Goal: Task Accomplishment & Management: Manage account settings

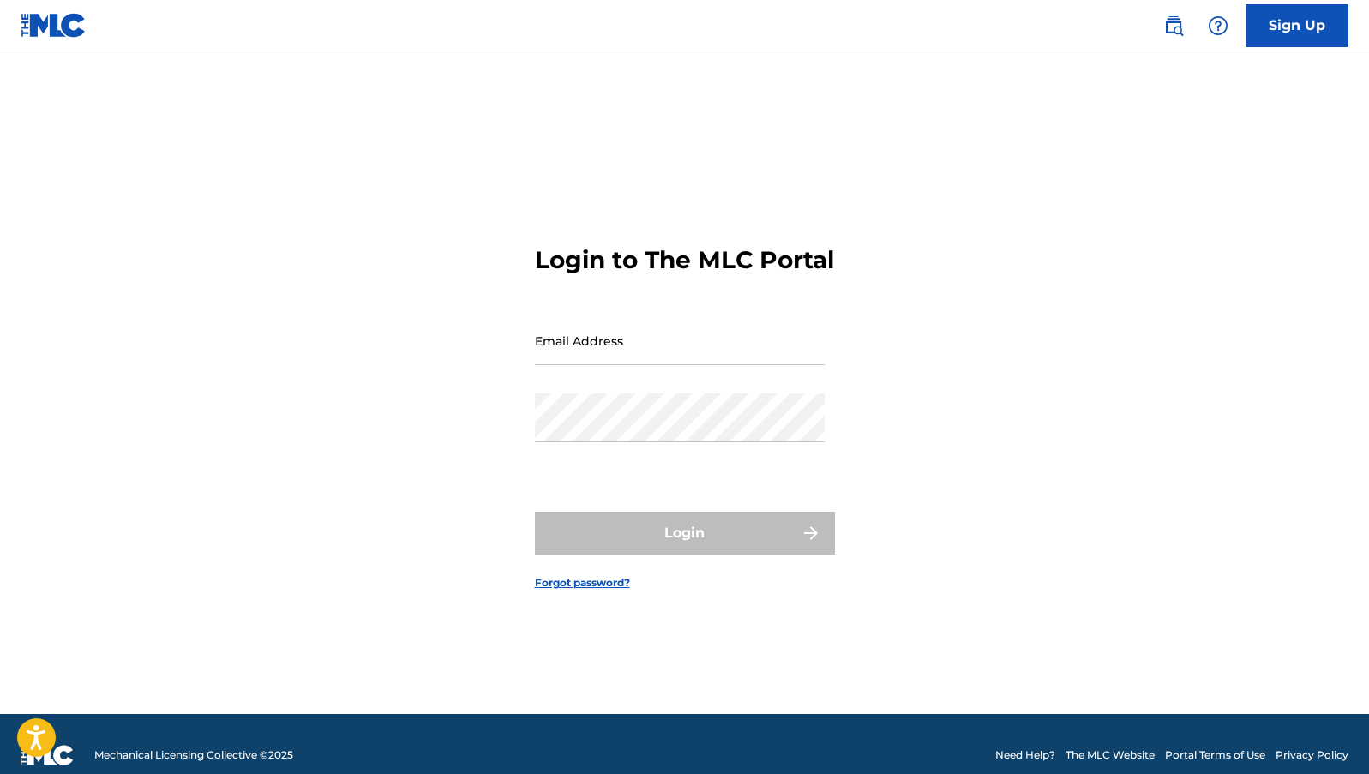
click at [650, 361] on input "Email Address" at bounding box center [680, 340] width 290 height 49
type input "[EMAIL_ADDRESS][DOMAIN_NAME]"
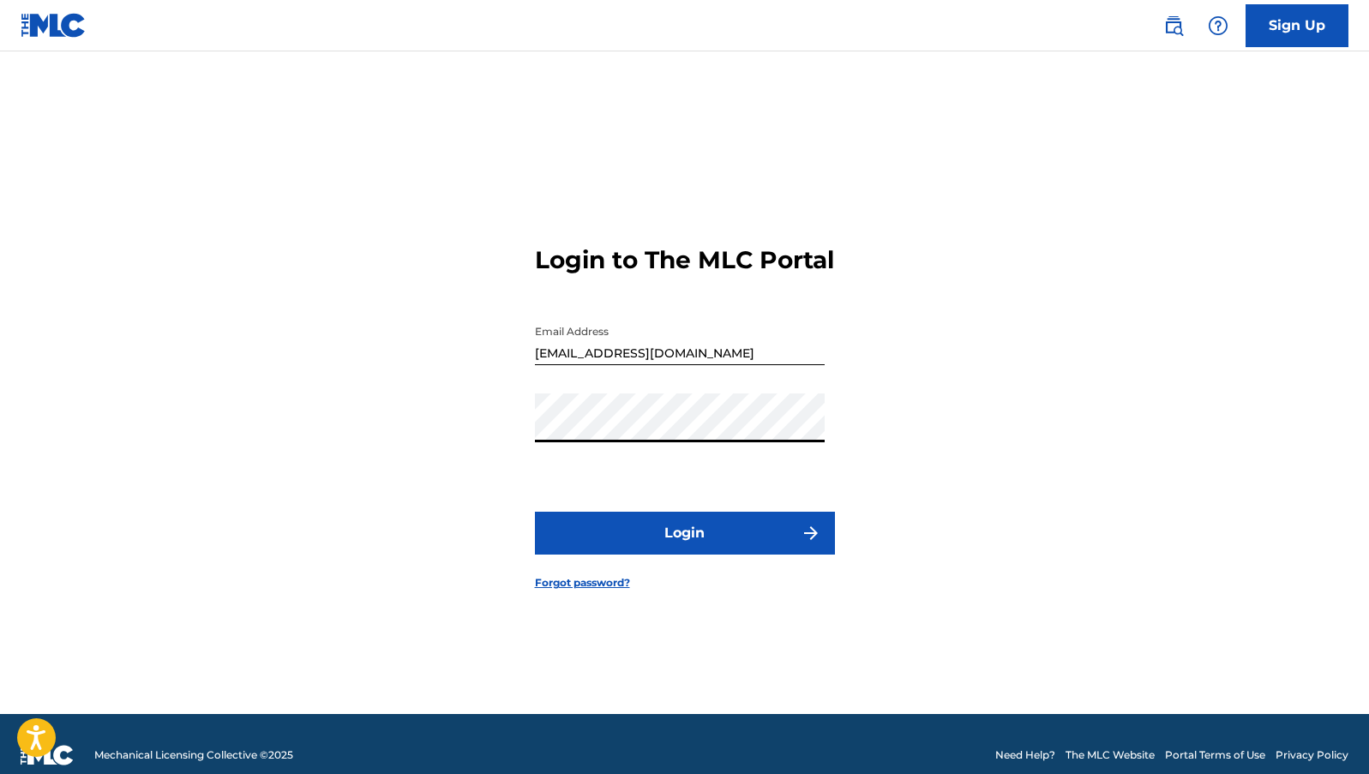
click at [535, 512] on button "Login" at bounding box center [685, 533] width 300 height 43
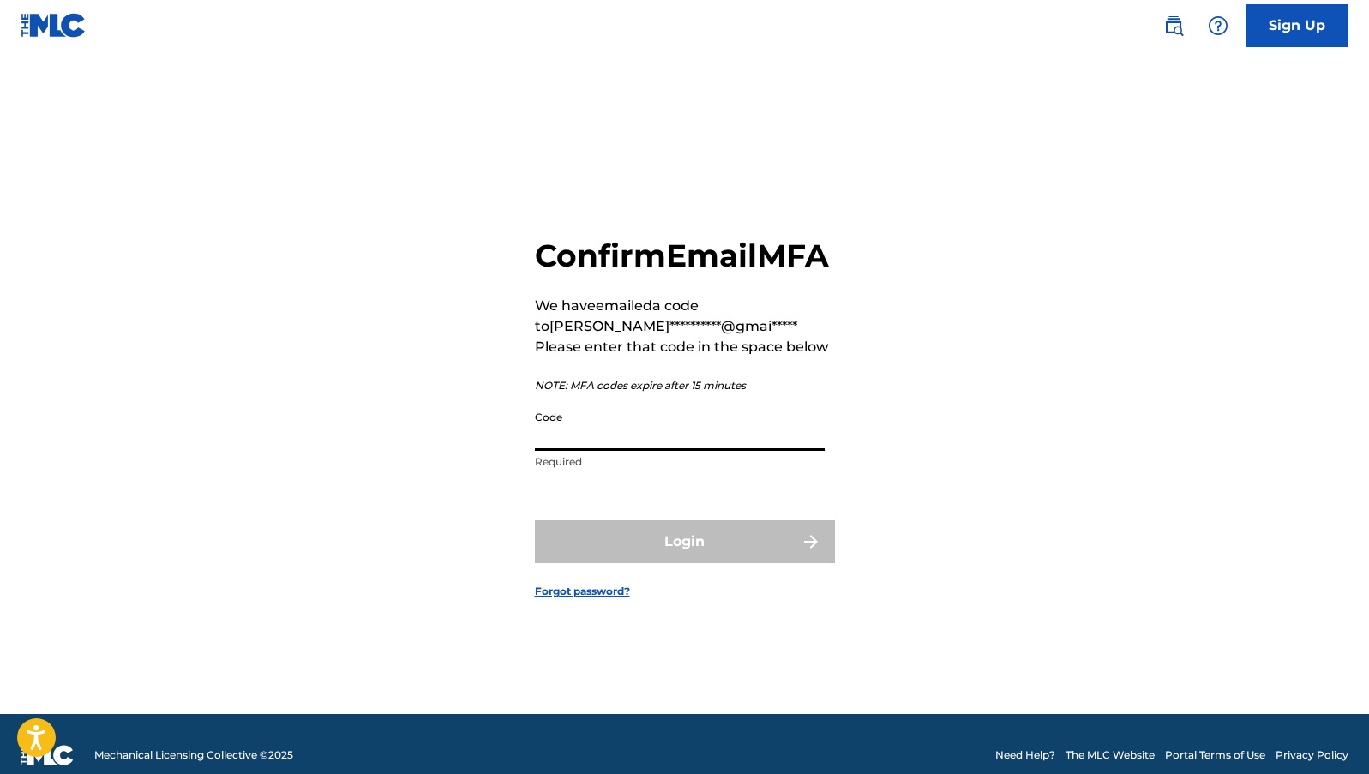
click at [678, 451] on input "Code" at bounding box center [680, 426] width 290 height 49
paste input "765724"
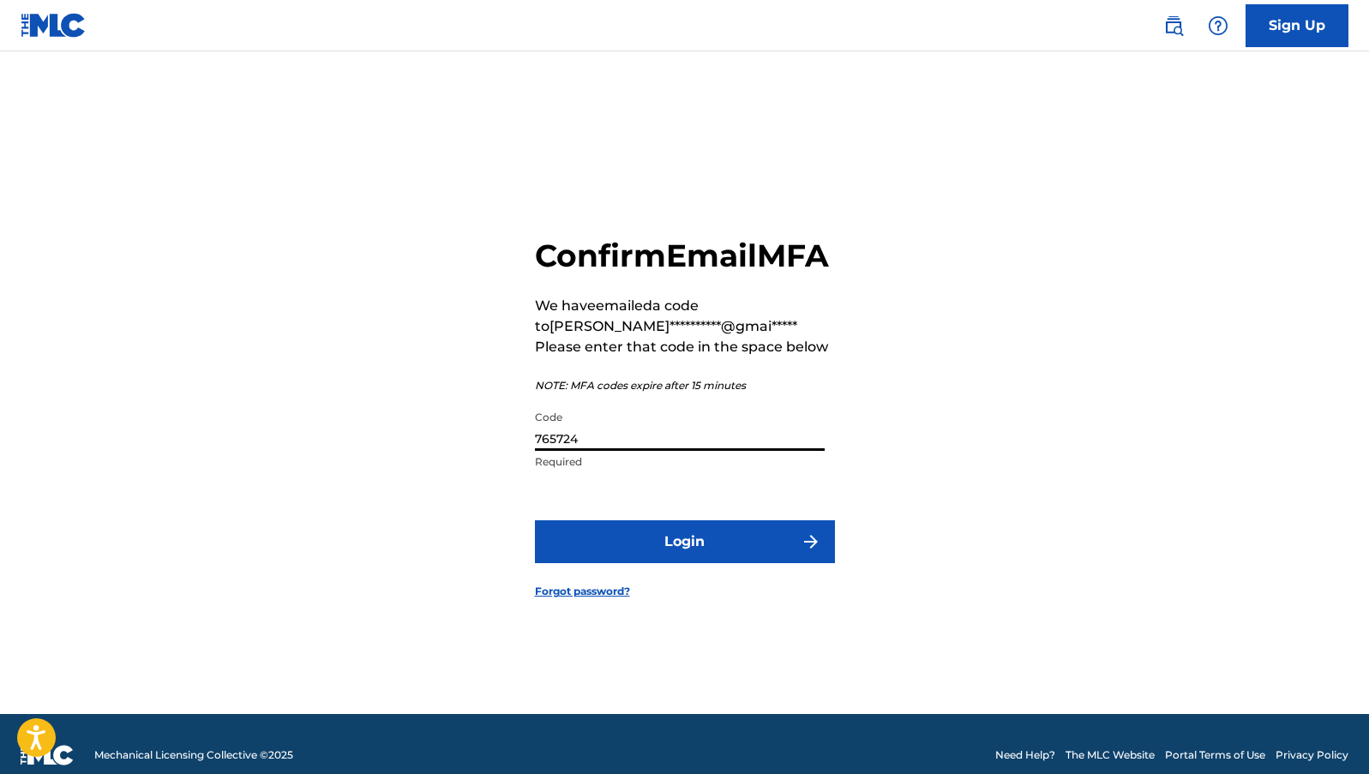
type input "765724"
click at [689, 543] on button "Login" at bounding box center [685, 542] width 300 height 43
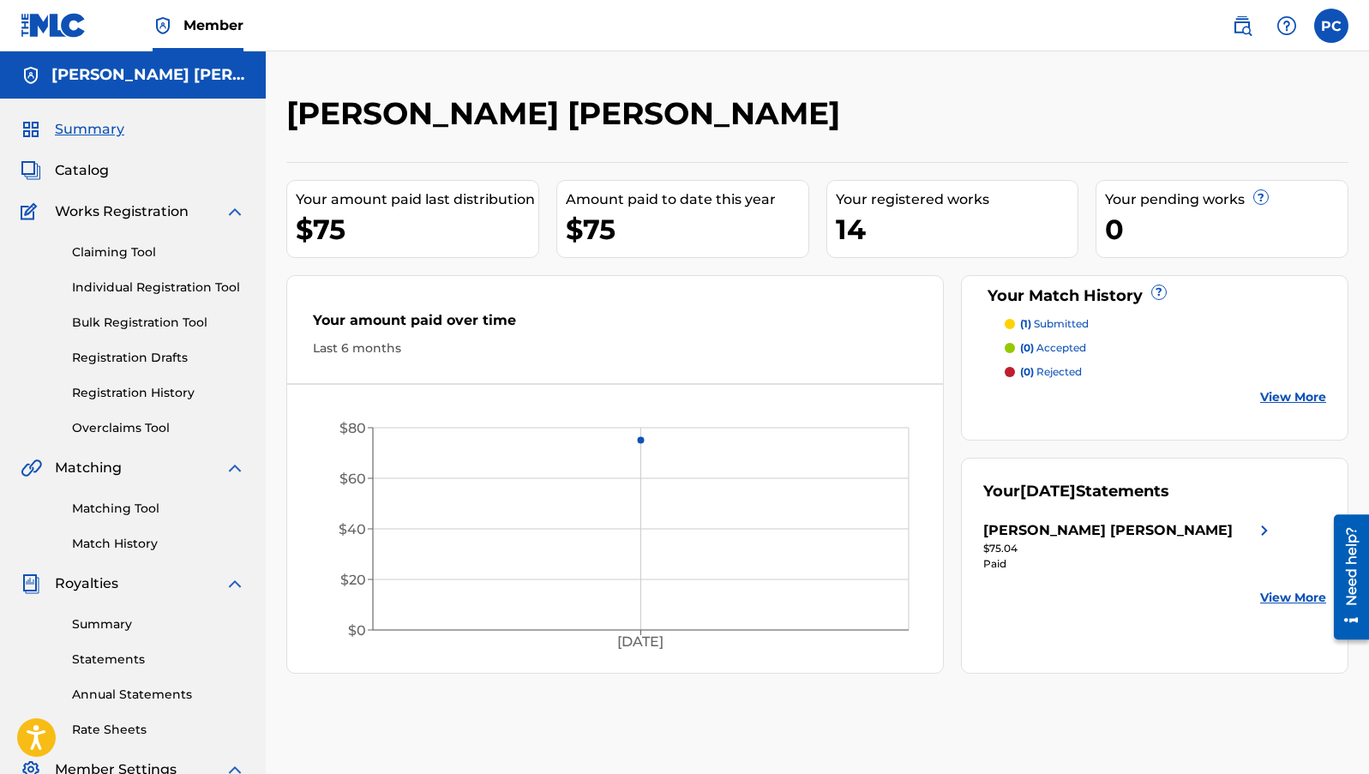
click at [1276, 593] on link "View More" at bounding box center [1294, 598] width 66 height 18
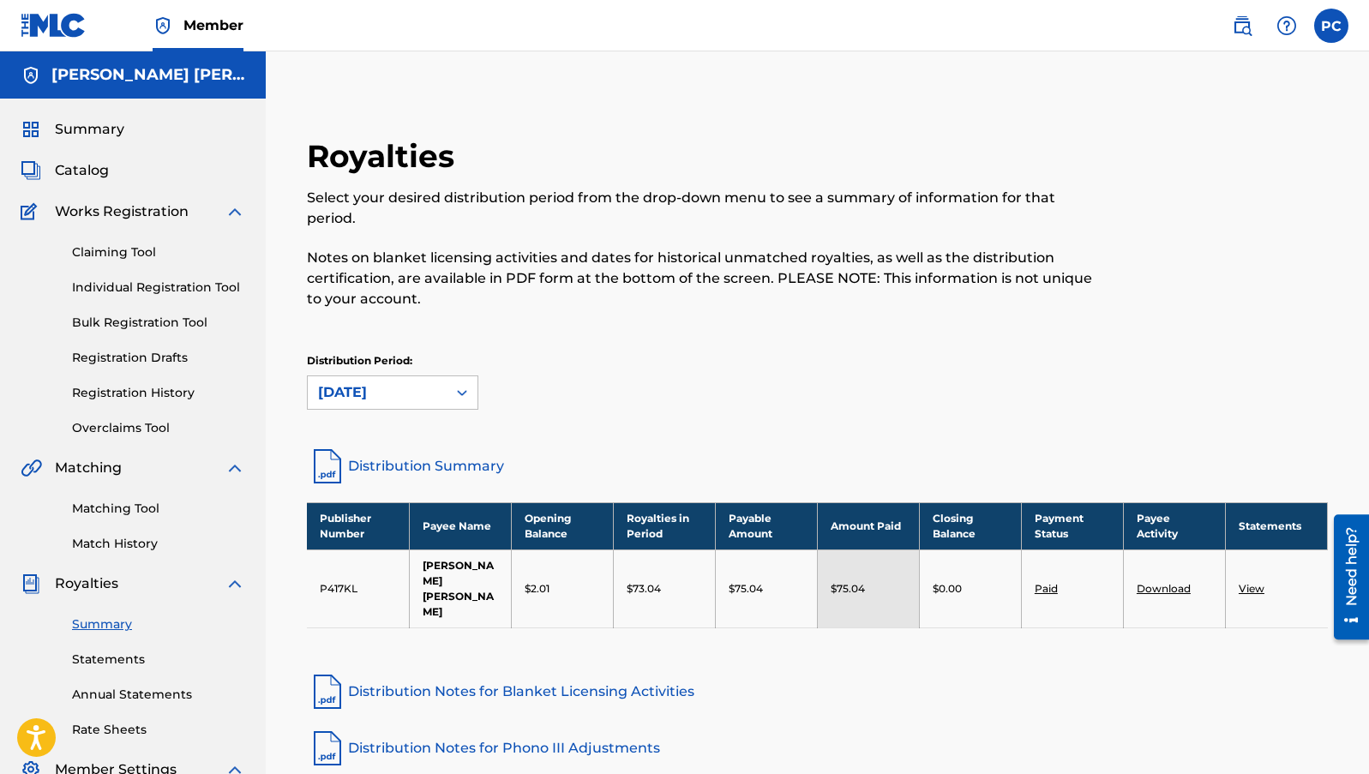
scroll to position [289, 0]
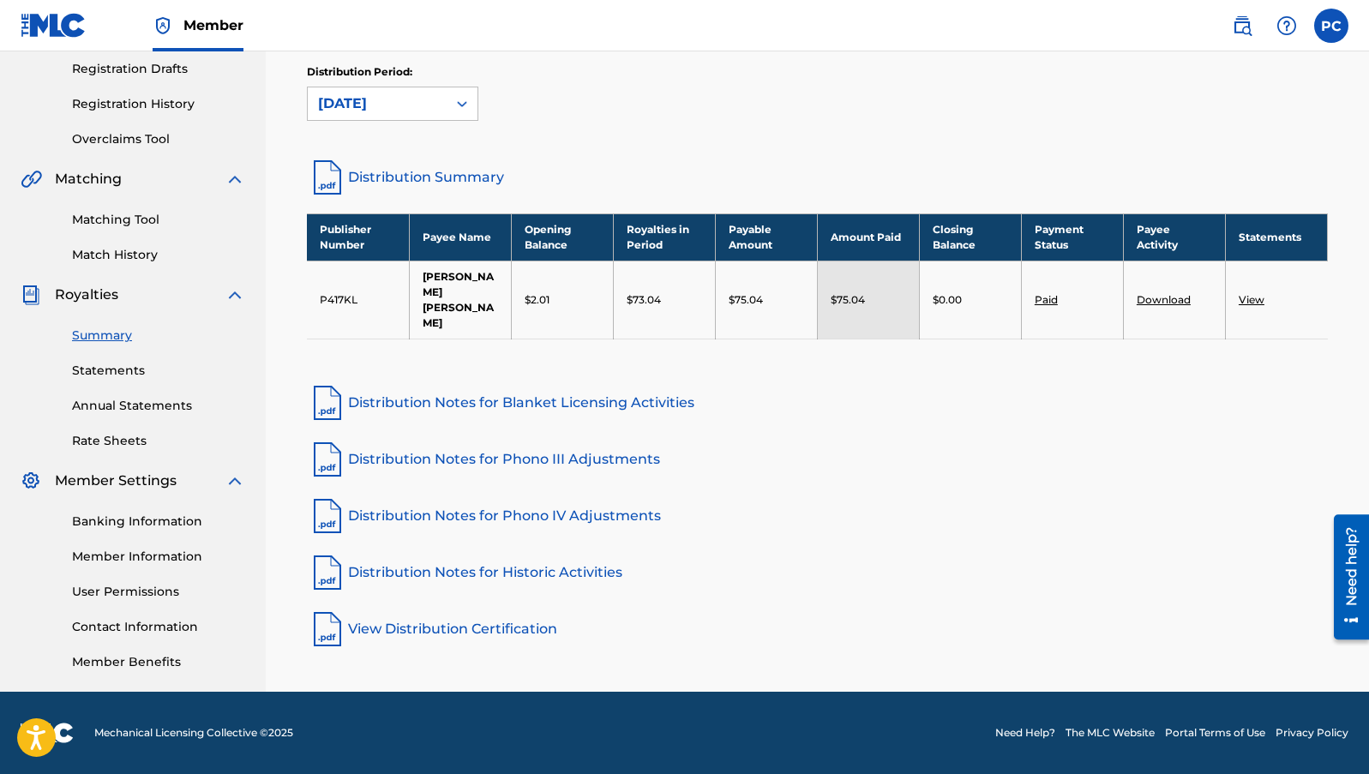
click at [134, 518] on link "Banking Information" at bounding box center [158, 522] width 173 height 18
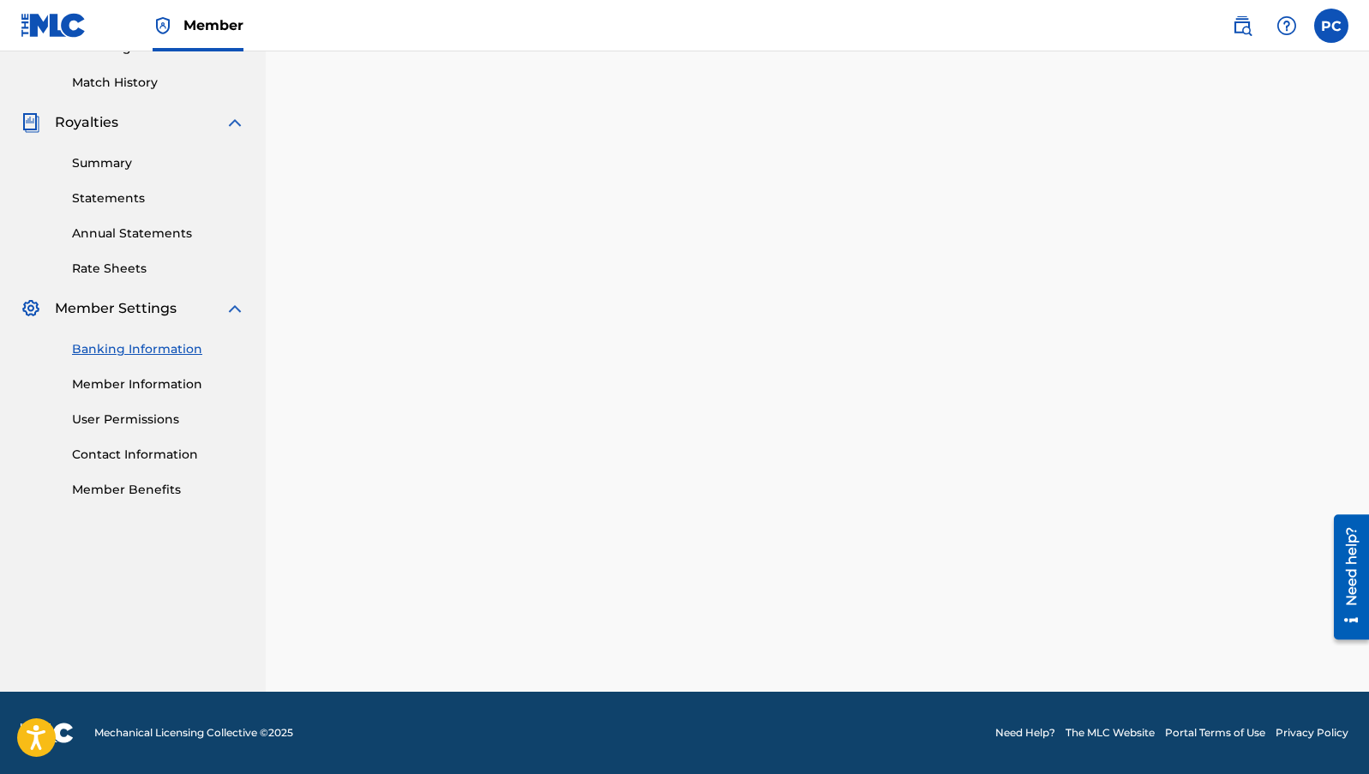
scroll to position [289, 0]
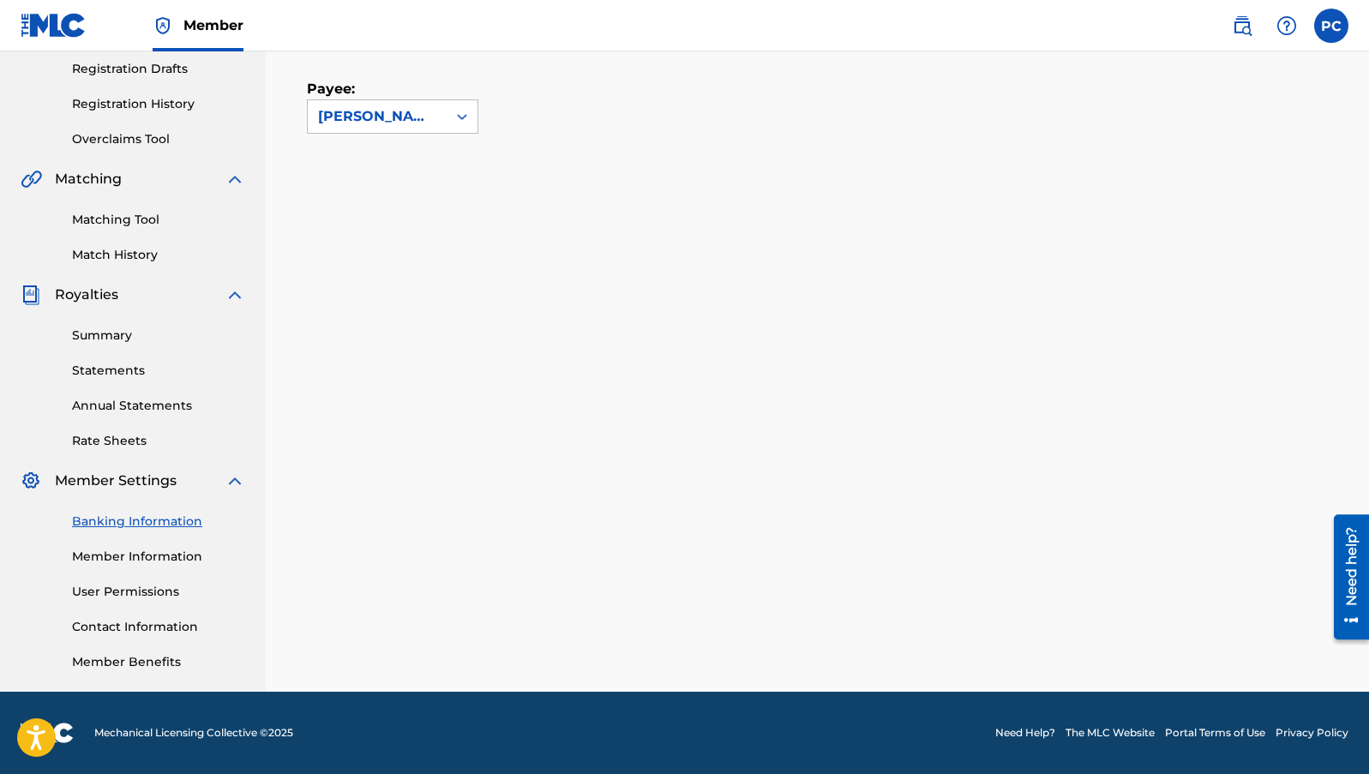
click at [161, 528] on link "Banking Information" at bounding box center [158, 522] width 173 height 18
click at [136, 520] on link "Banking Information" at bounding box center [158, 522] width 173 height 18
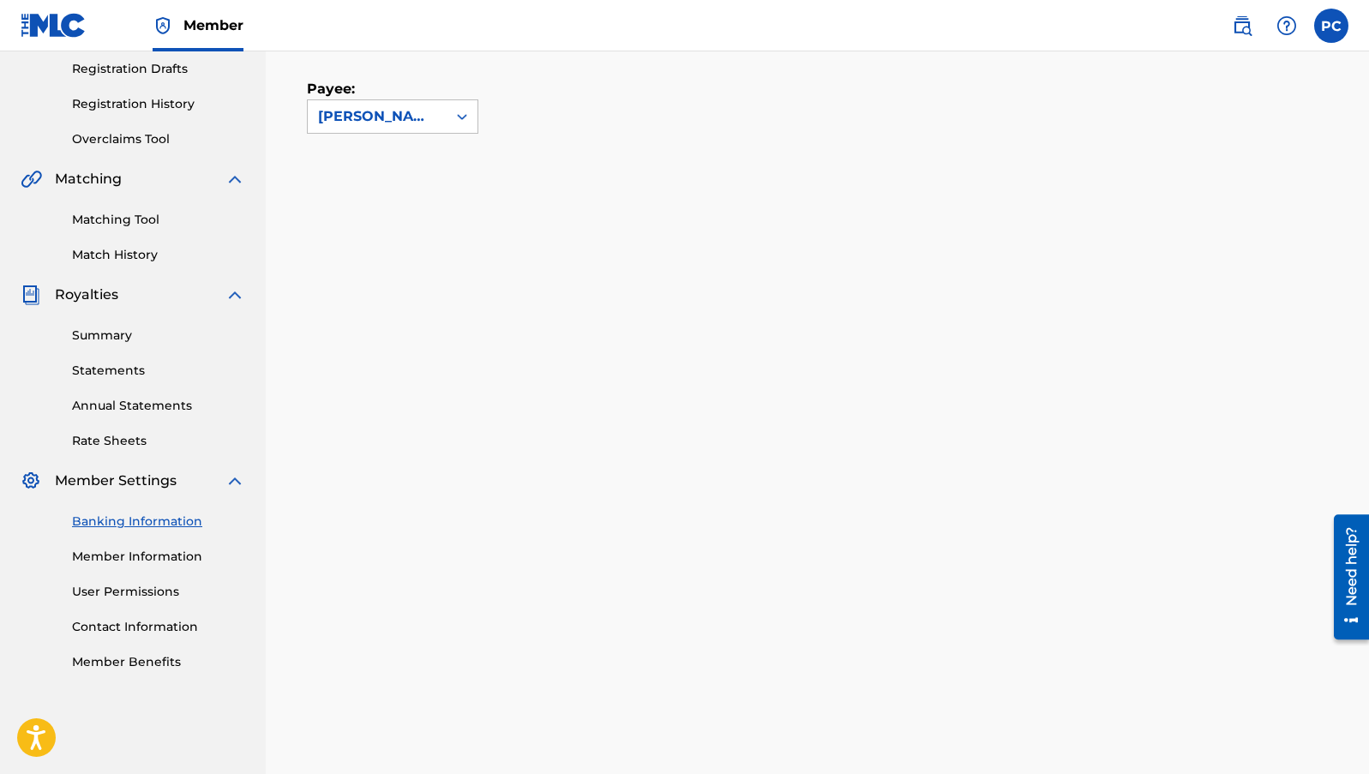
scroll to position [0, 0]
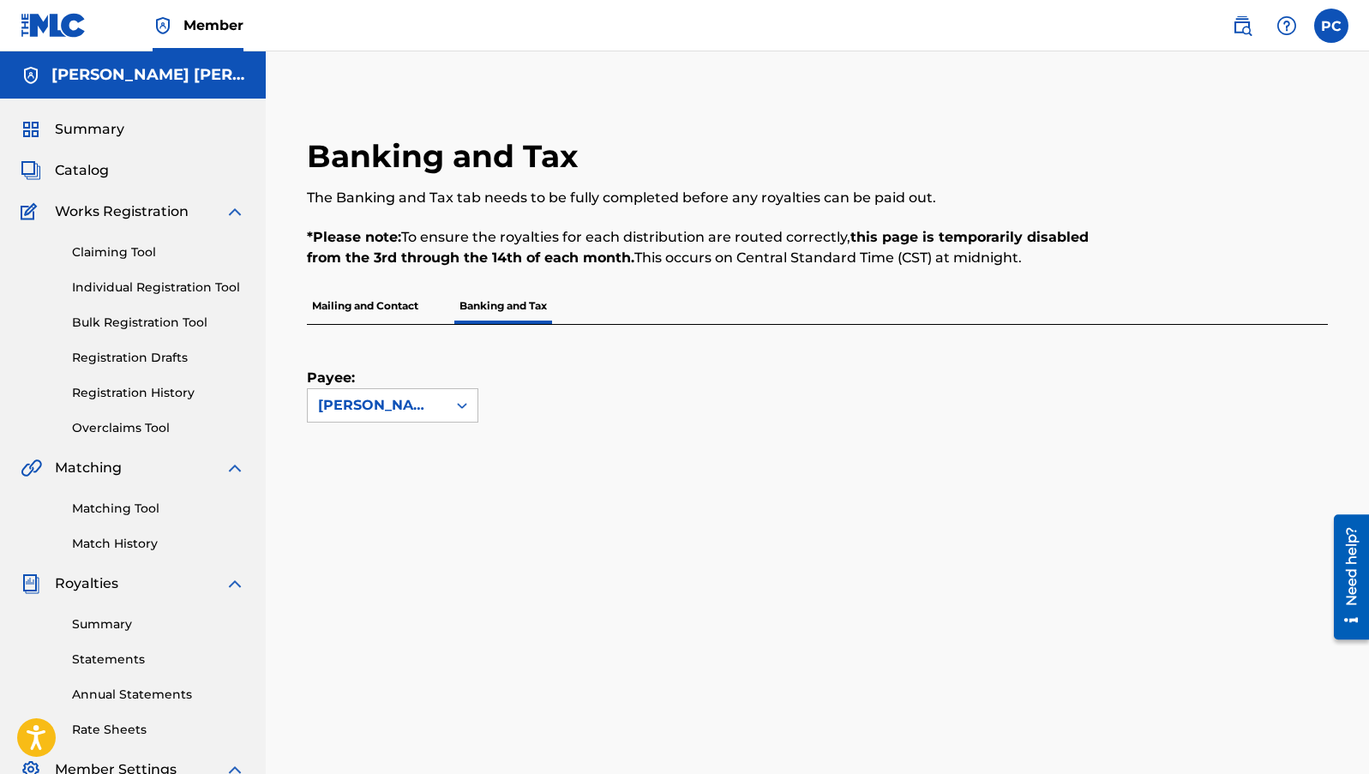
click at [153, 216] on span "Works Registration" at bounding box center [122, 212] width 134 height 21
click at [226, 212] on img at bounding box center [235, 212] width 21 height 21
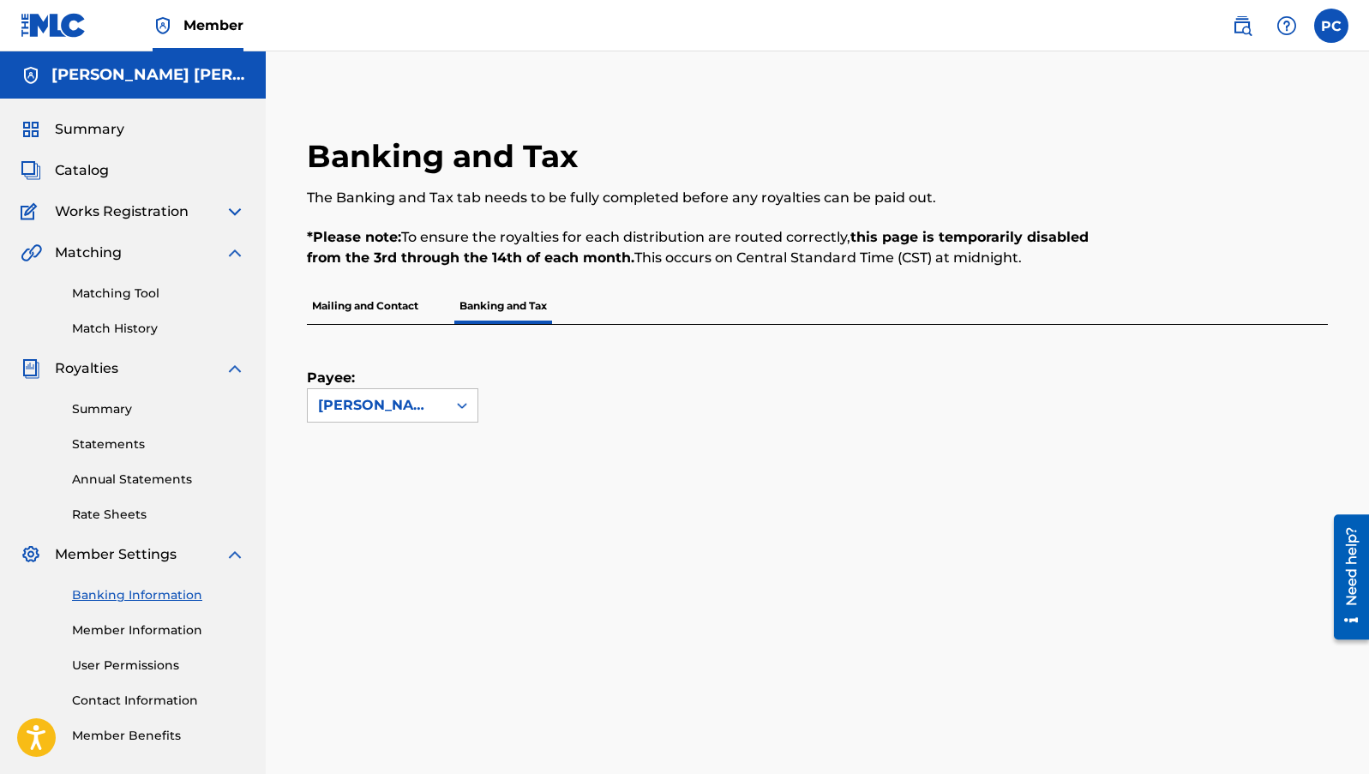
click at [233, 209] on img at bounding box center [235, 212] width 21 height 21
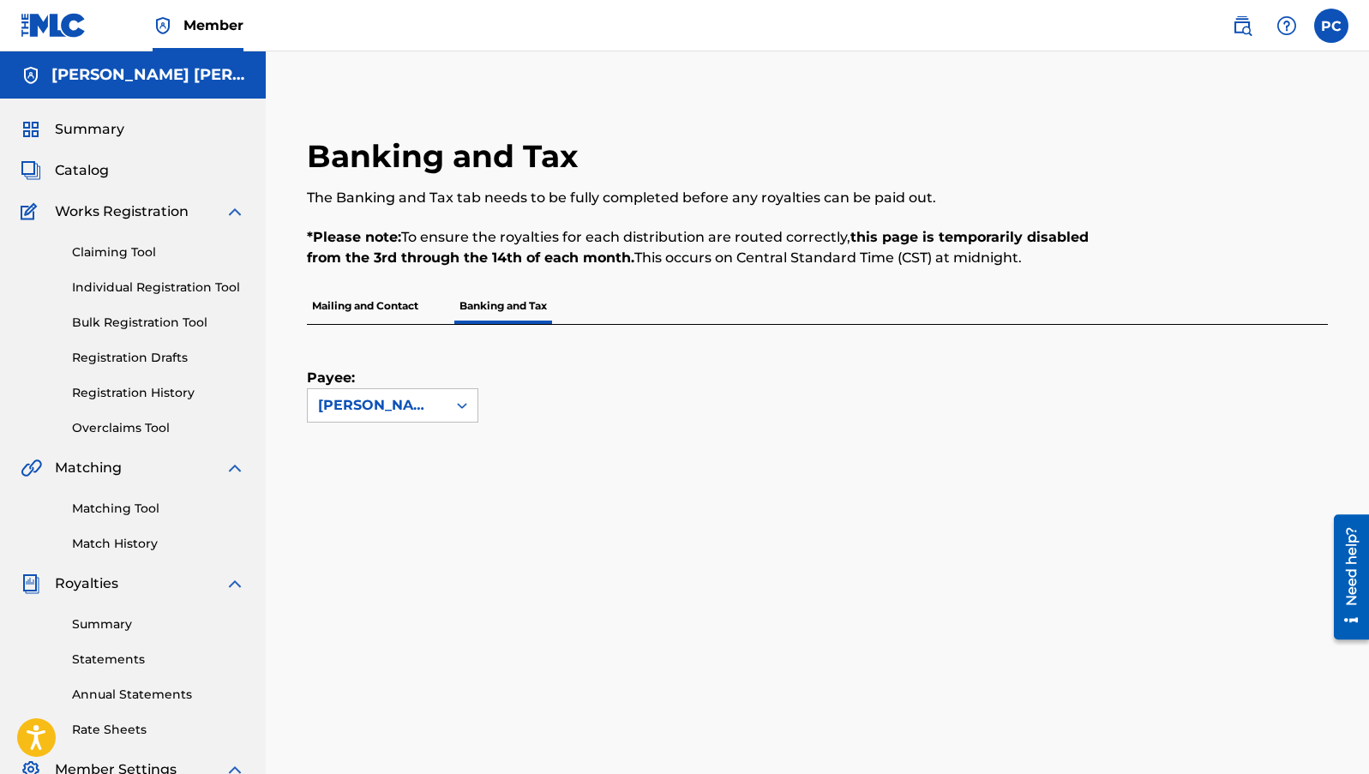
click at [233, 209] on img at bounding box center [235, 212] width 21 height 21
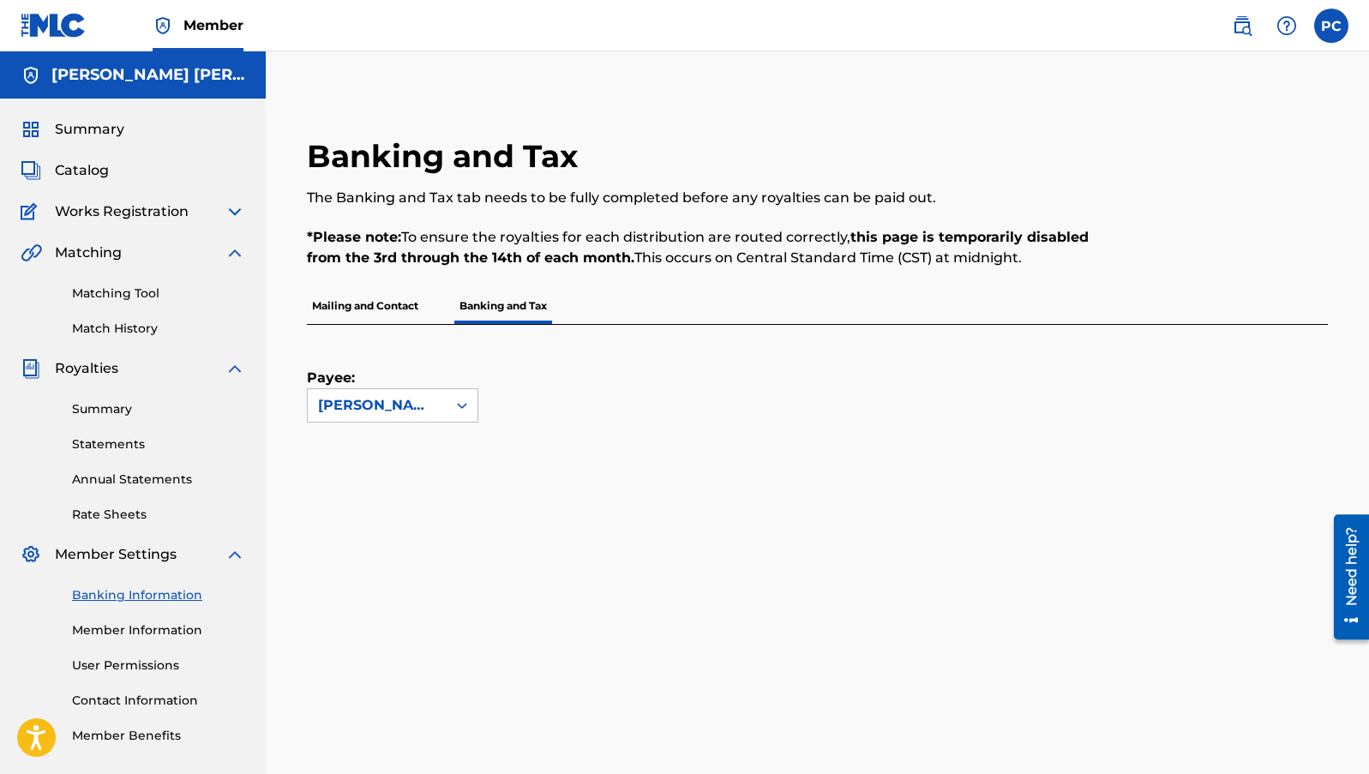
click at [232, 254] on img at bounding box center [235, 253] width 21 height 21
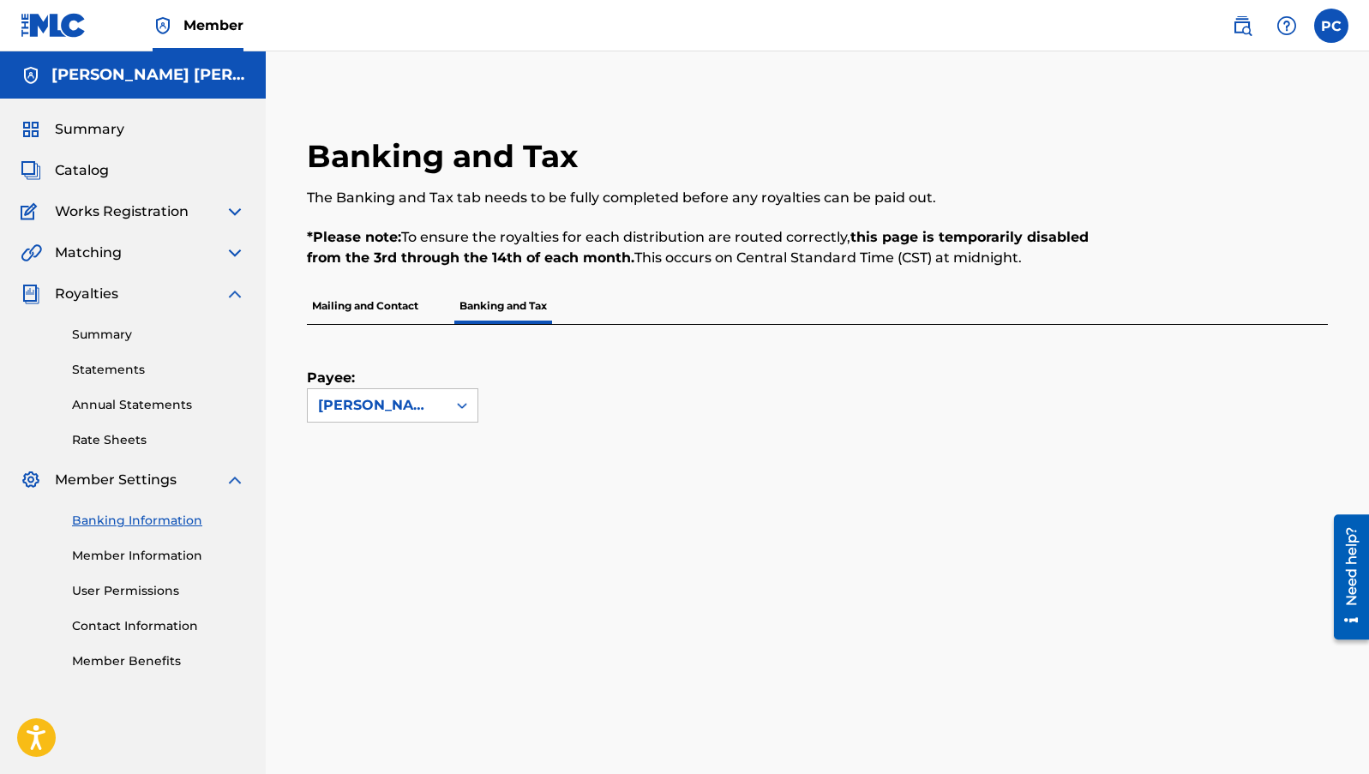
click at [230, 288] on img at bounding box center [235, 294] width 21 height 21
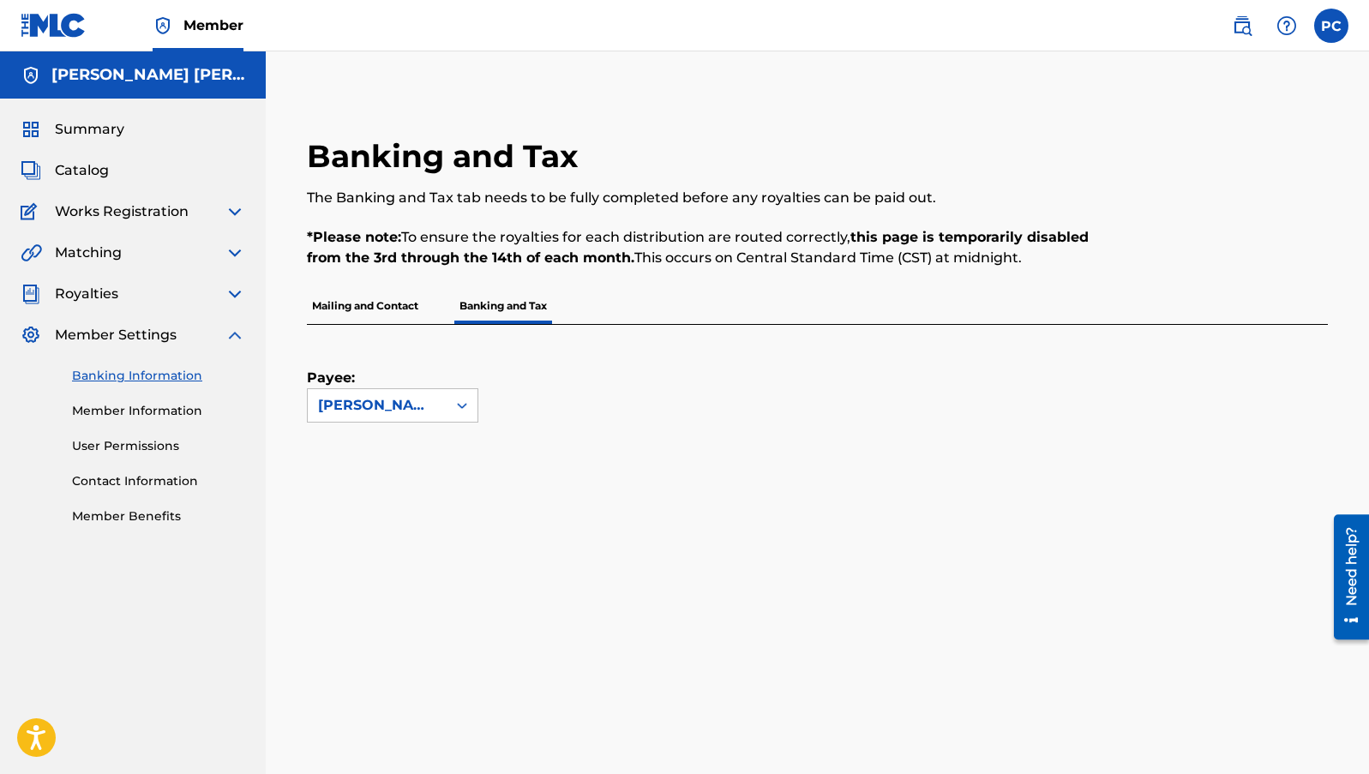
click at [228, 333] on img at bounding box center [235, 335] width 21 height 21
click at [391, 299] on p "Mailing and Contact" at bounding box center [365, 306] width 117 height 36
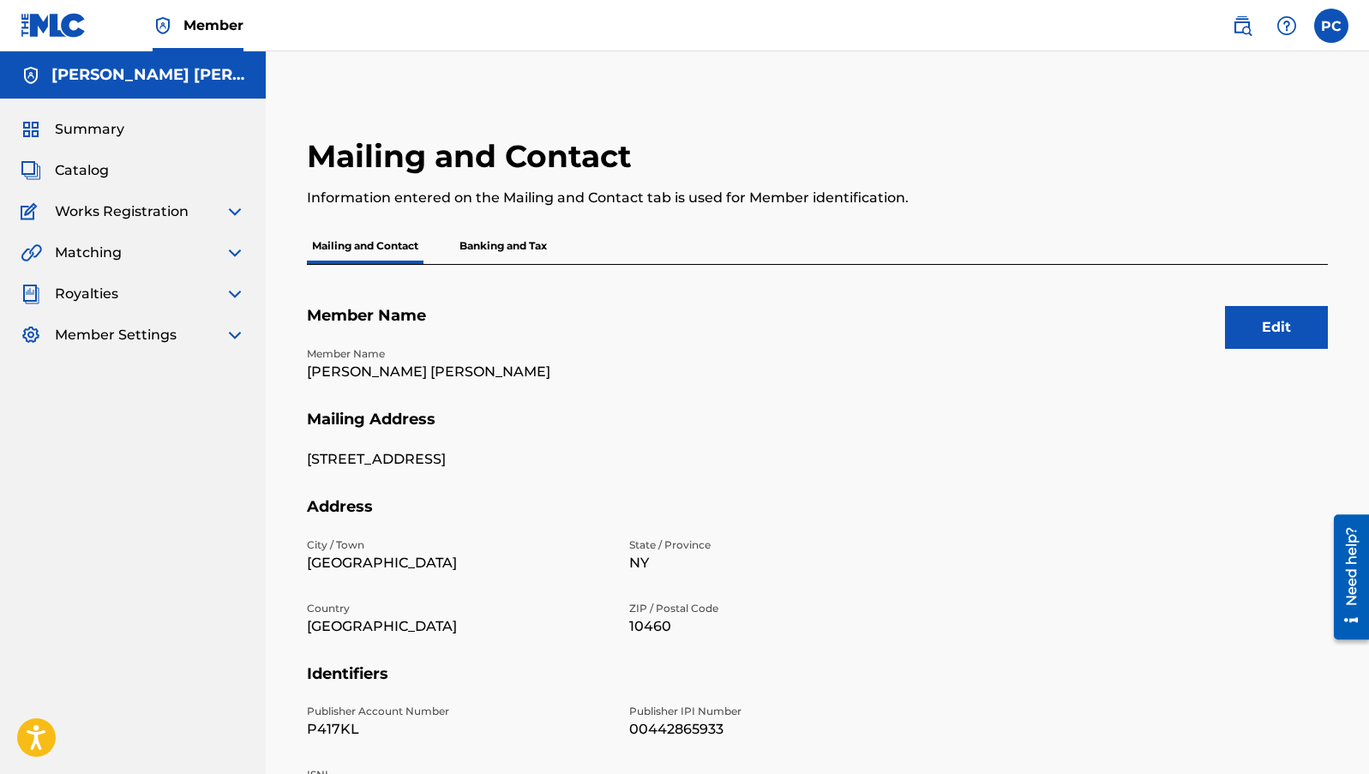
click at [241, 288] on img at bounding box center [235, 294] width 21 height 21
click at [105, 334] on link "Summary" at bounding box center [158, 335] width 173 height 18
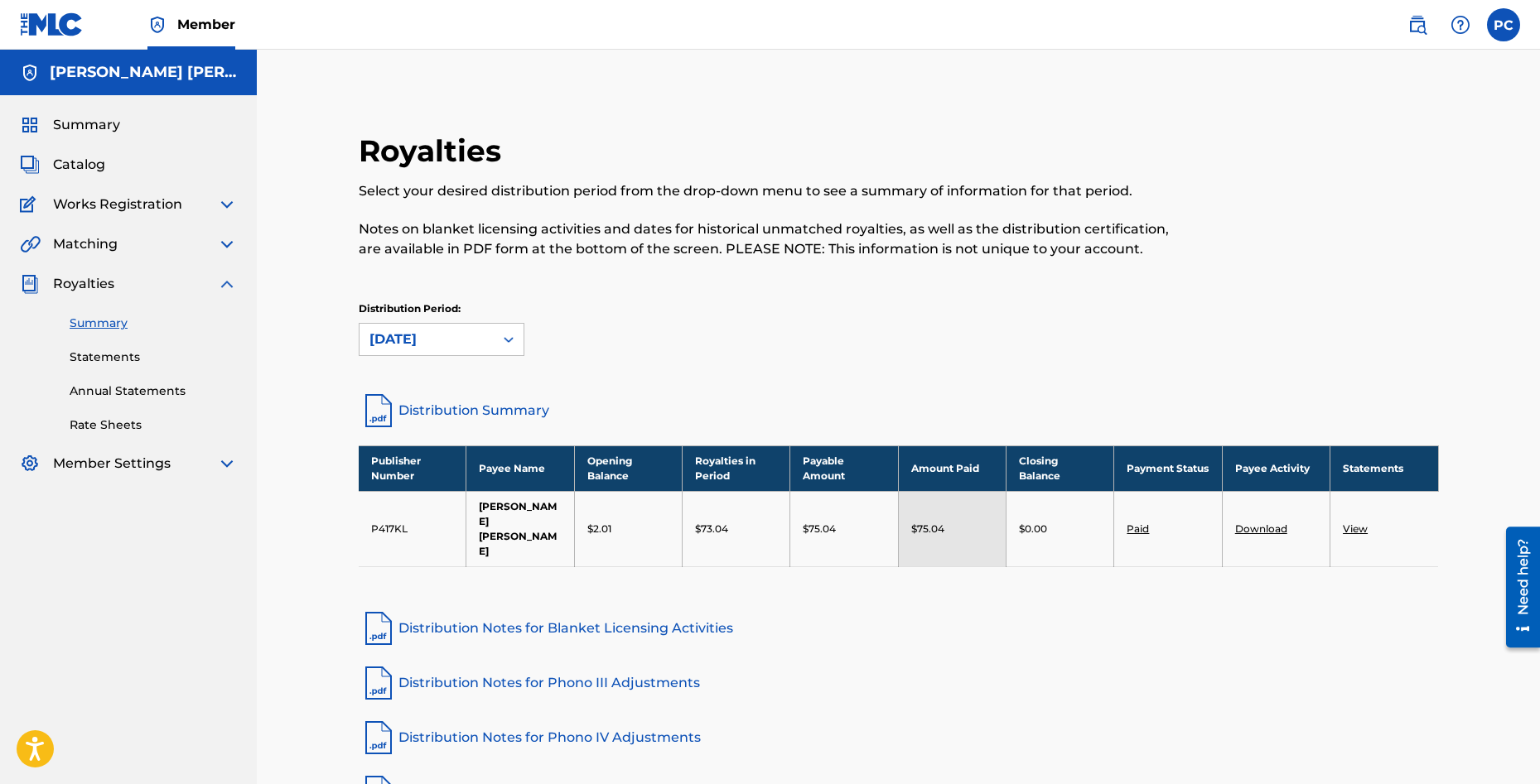
click at [1323, 522] on link "View" at bounding box center [1355, 528] width 25 height 13
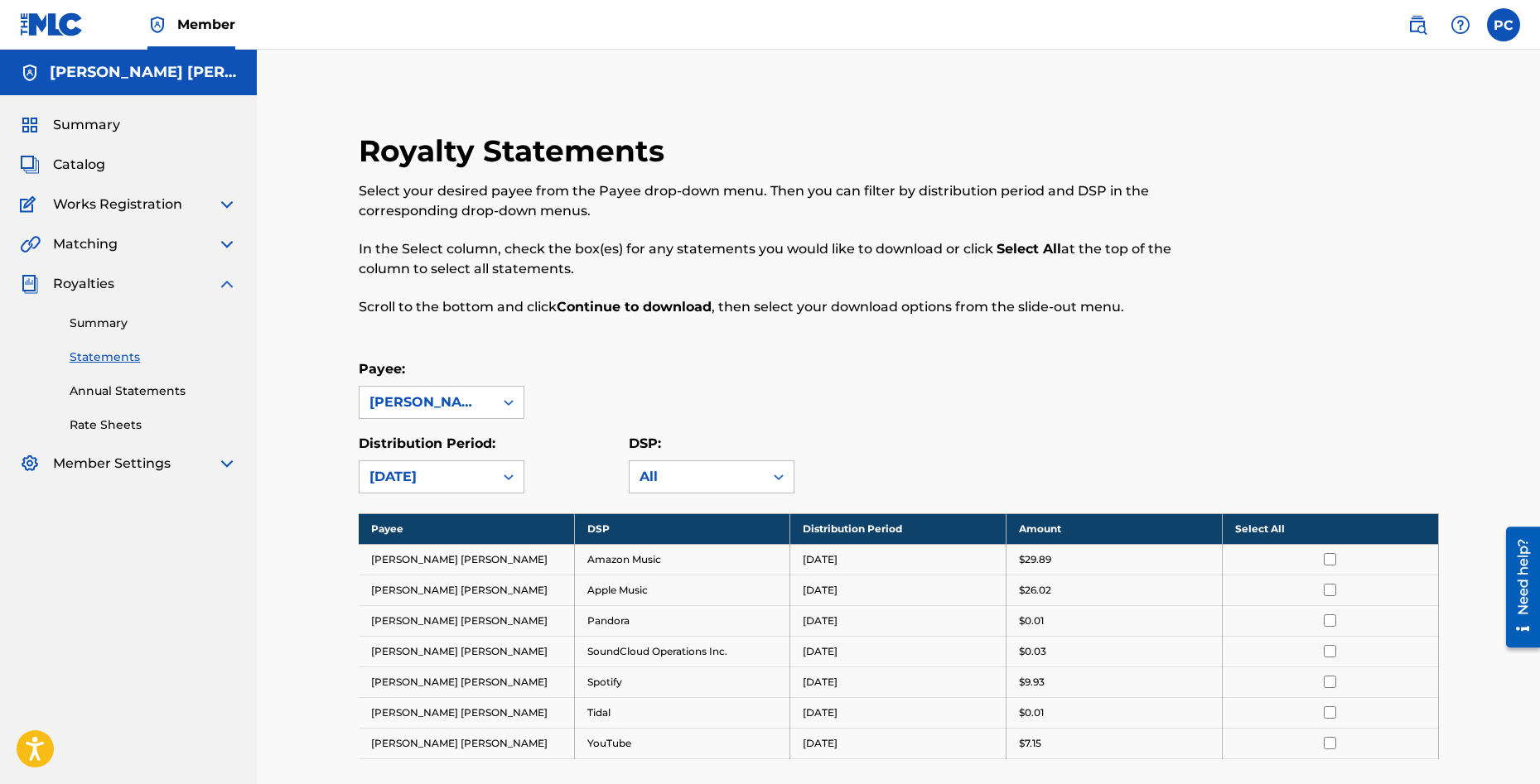
scroll to position [229, 0]
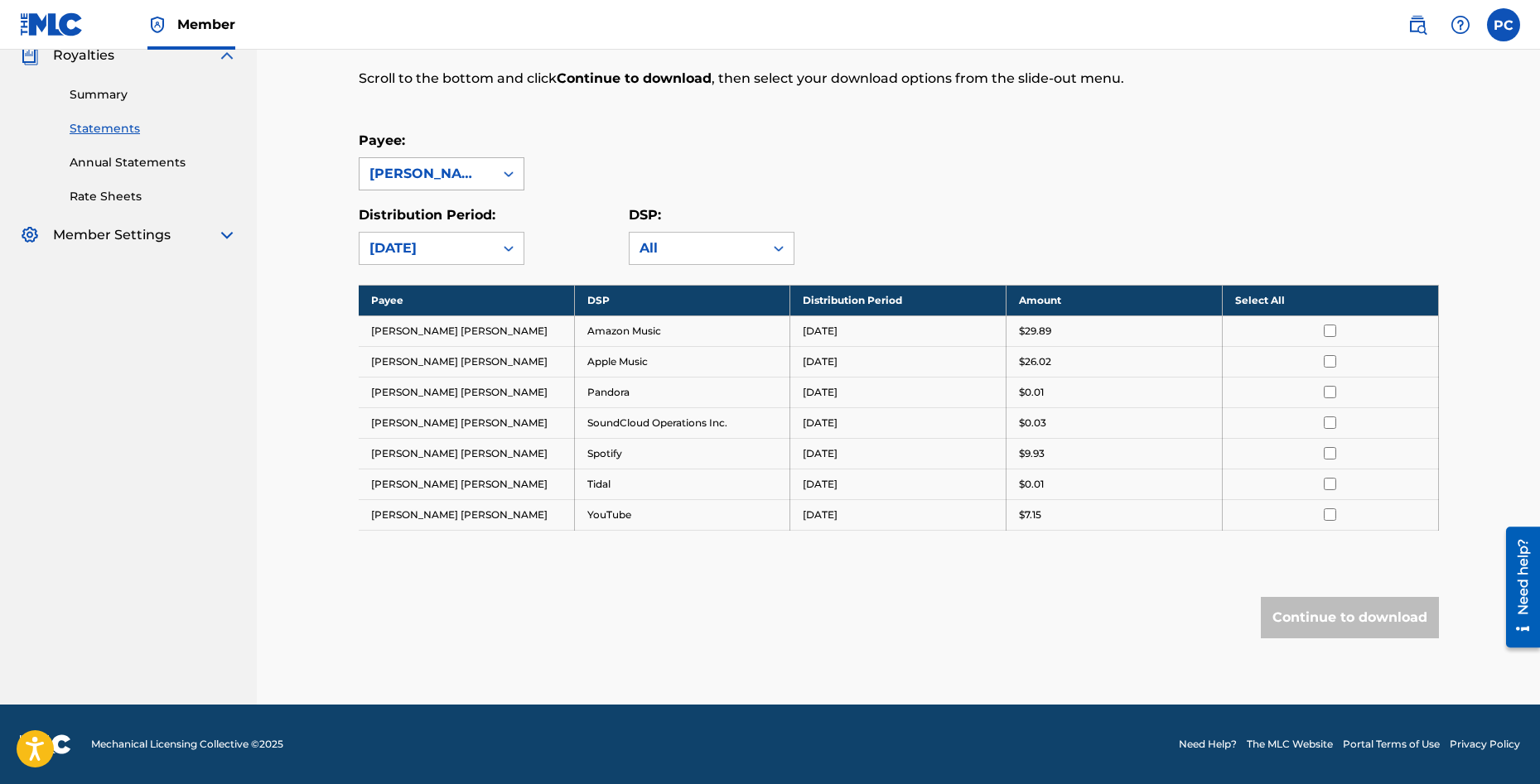
click at [508, 178] on icon at bounding box center [508, 174] width 16 height 16
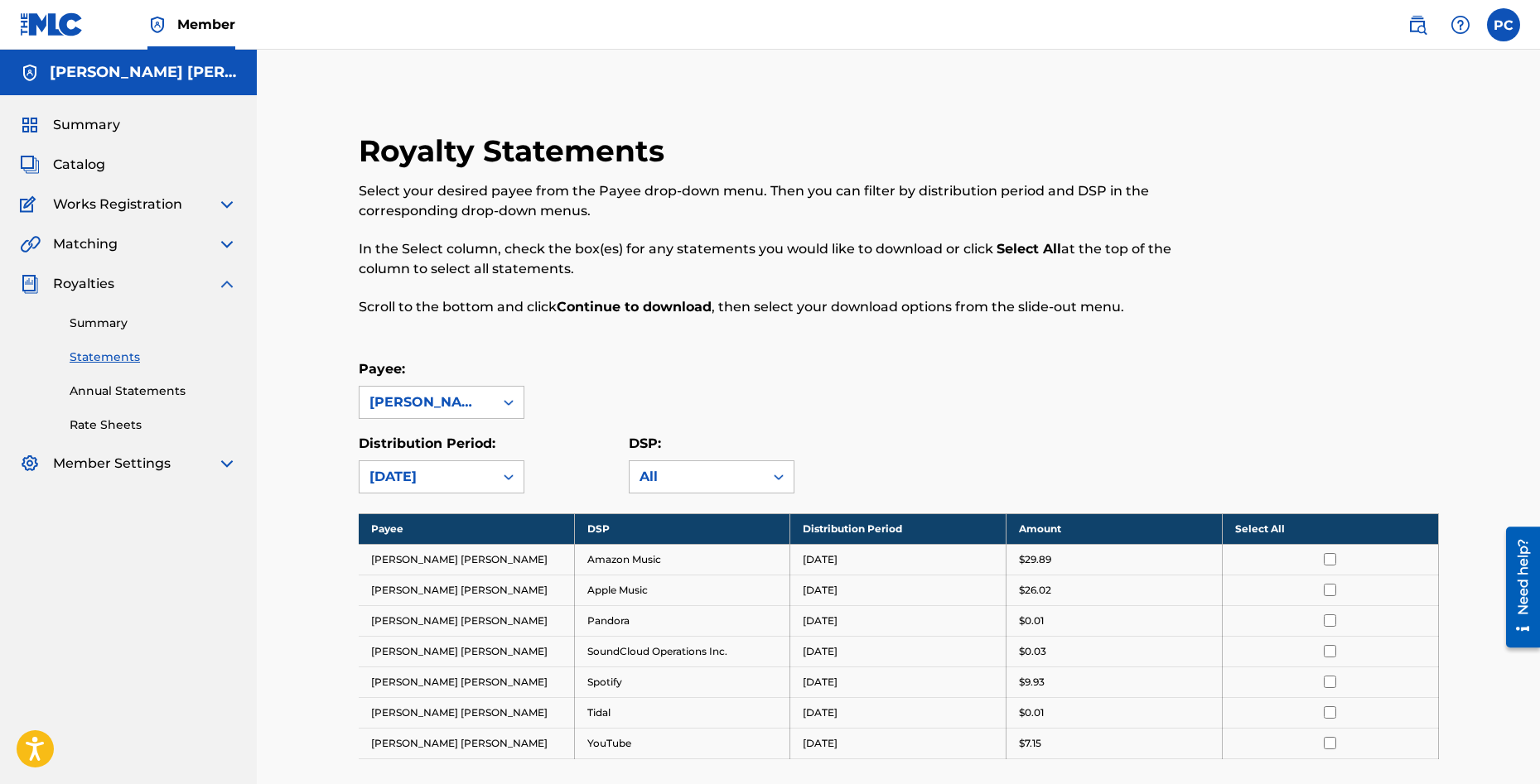
click at [226, 286] on img at bounding box center [227, 284] width 20 height 20
click at [230, 241] on img at bounding box center [227, 244] width 20 height 20
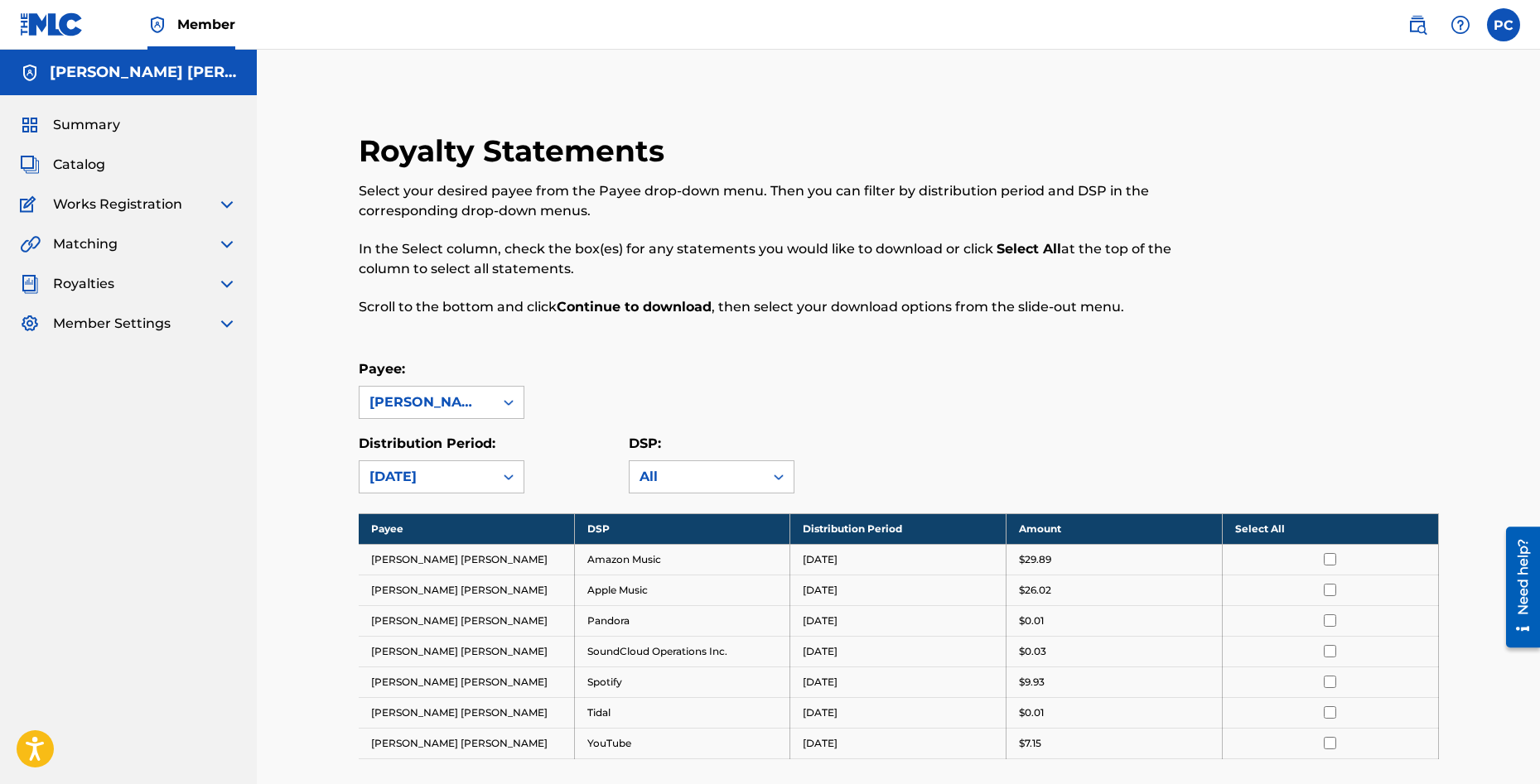
click at [226, 202] on img at bounding box center [227, 205] width 20 height 20
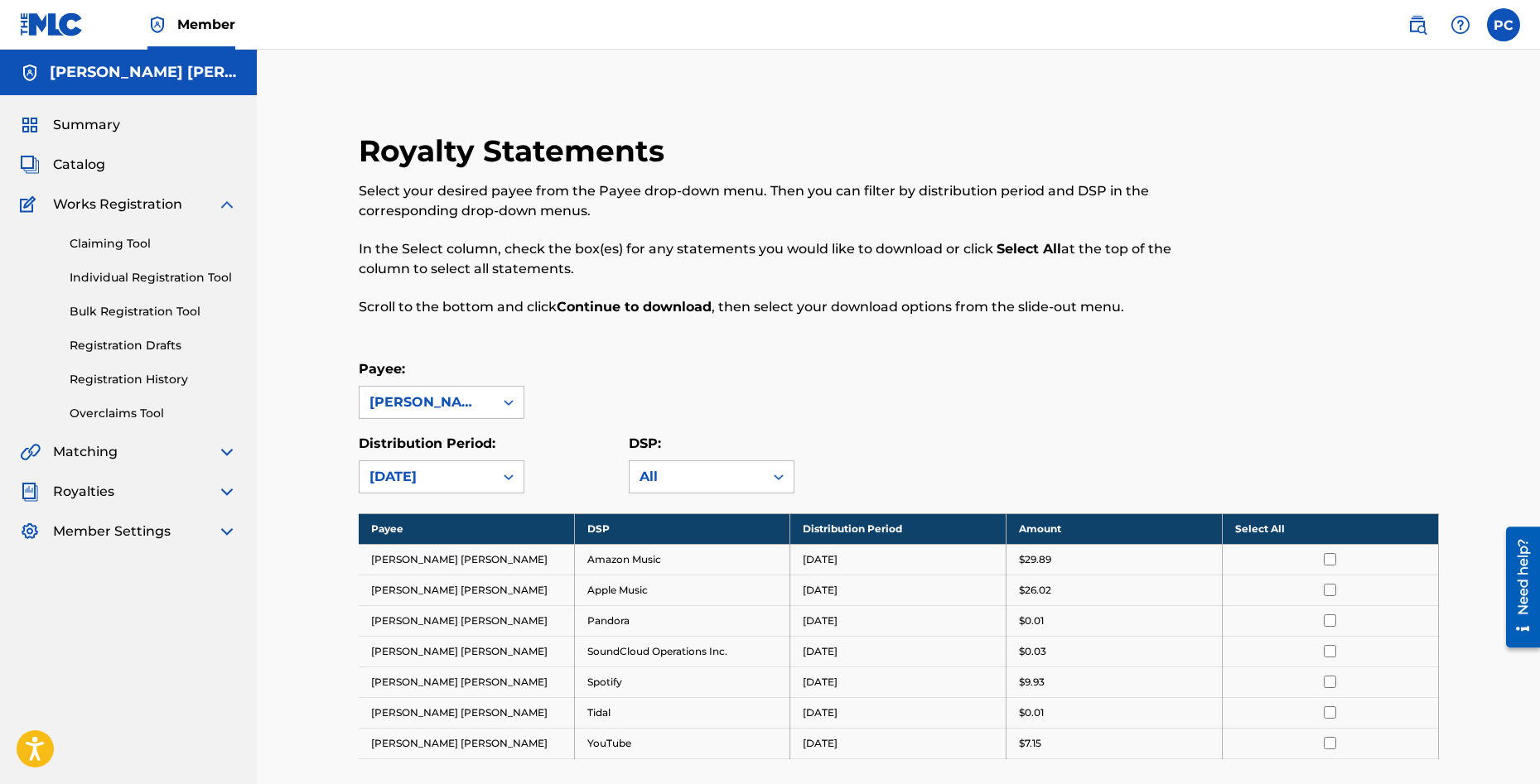
click at [226, 202] on img at bounding box center [227, 205] width 20 height 20
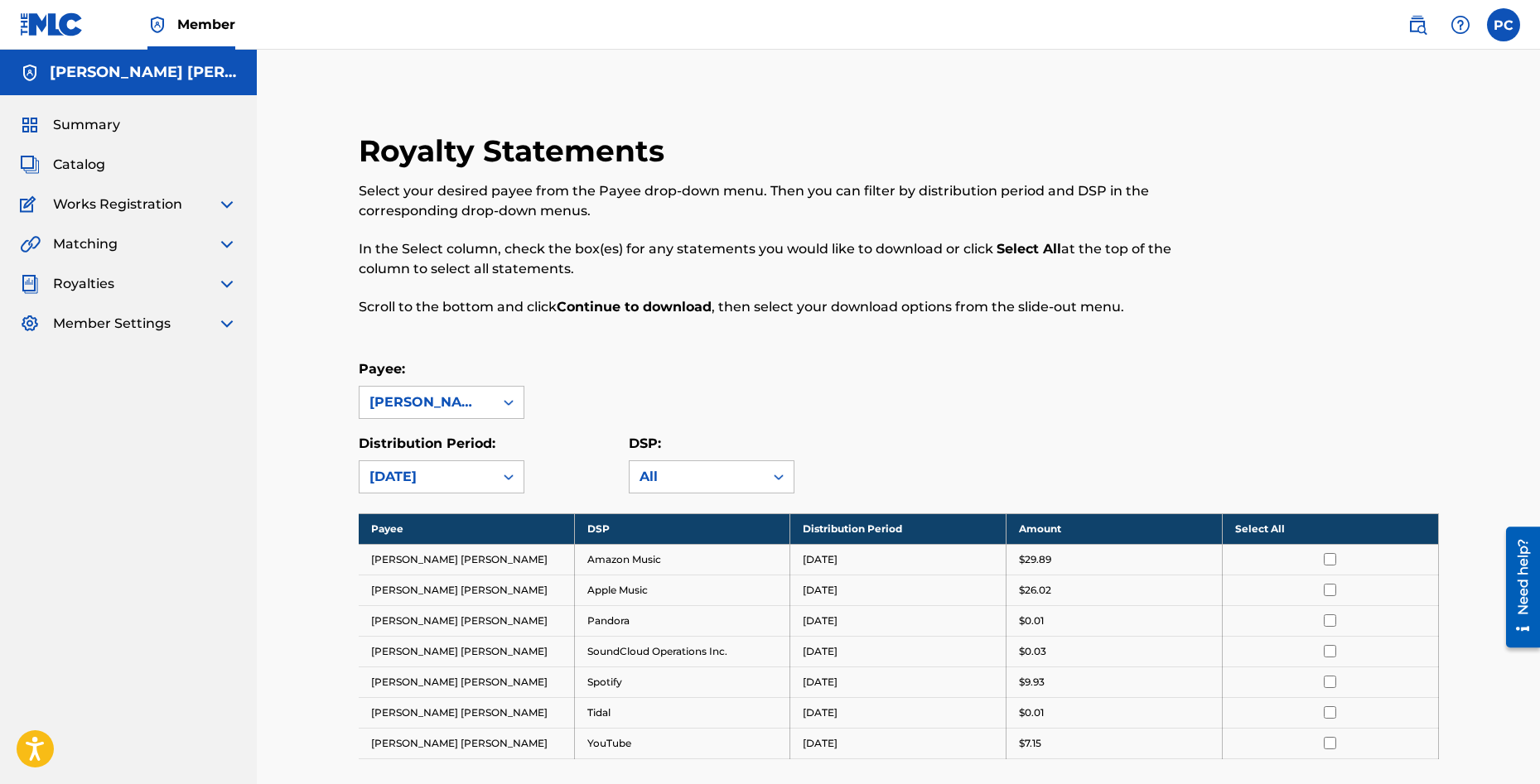
click at [100, 170] on span "Catalog" at bounding box center [79, 164] width 52 height 20
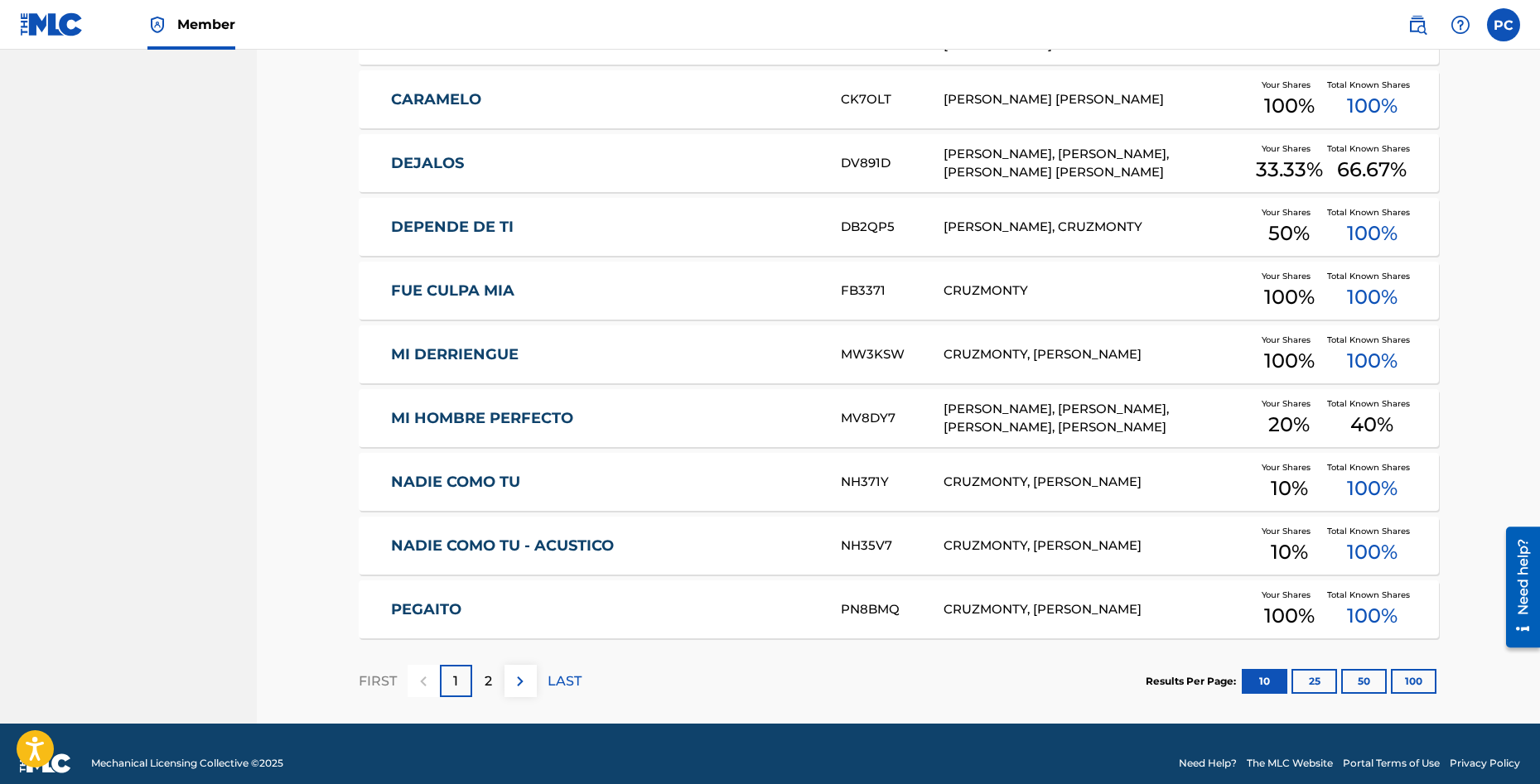
scroll to position [511, 0]
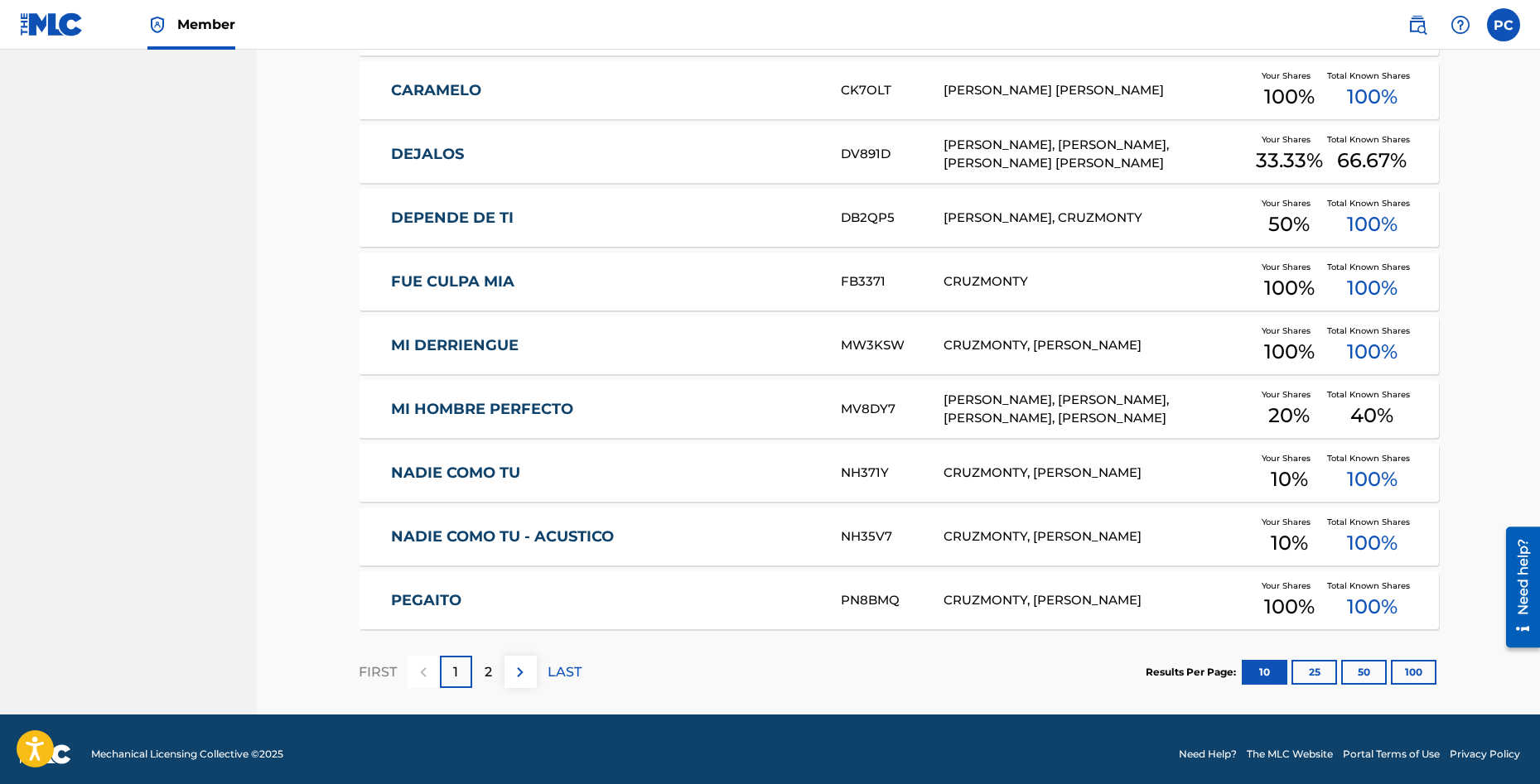
click at [428, 591] on link "PEGAITO" at bounding box center [605, 601] width 427 height 19
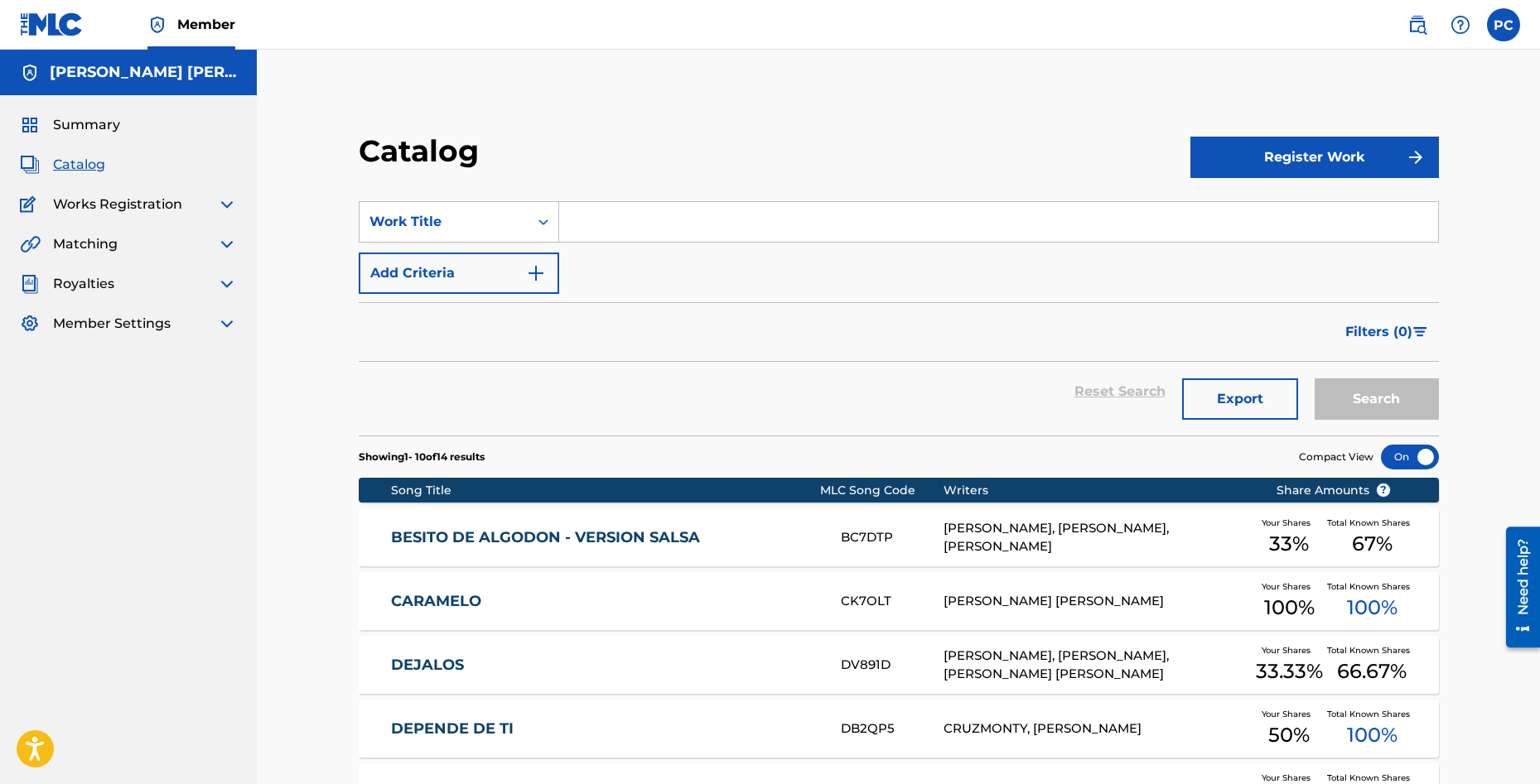
scroll to position [520, 0]
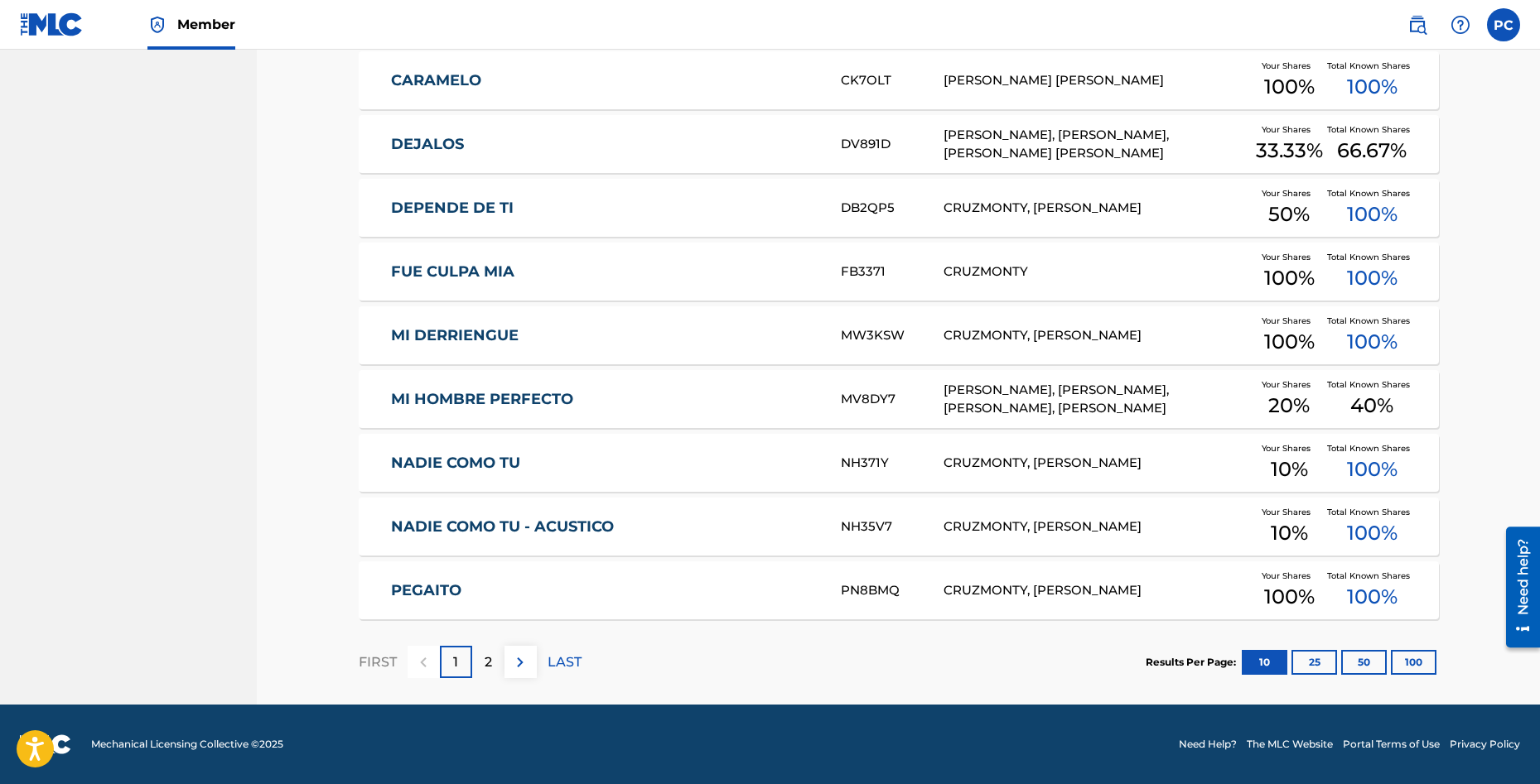
click at [486, 654] on p "2" at bounding box center [489, 662] width 8 height 20
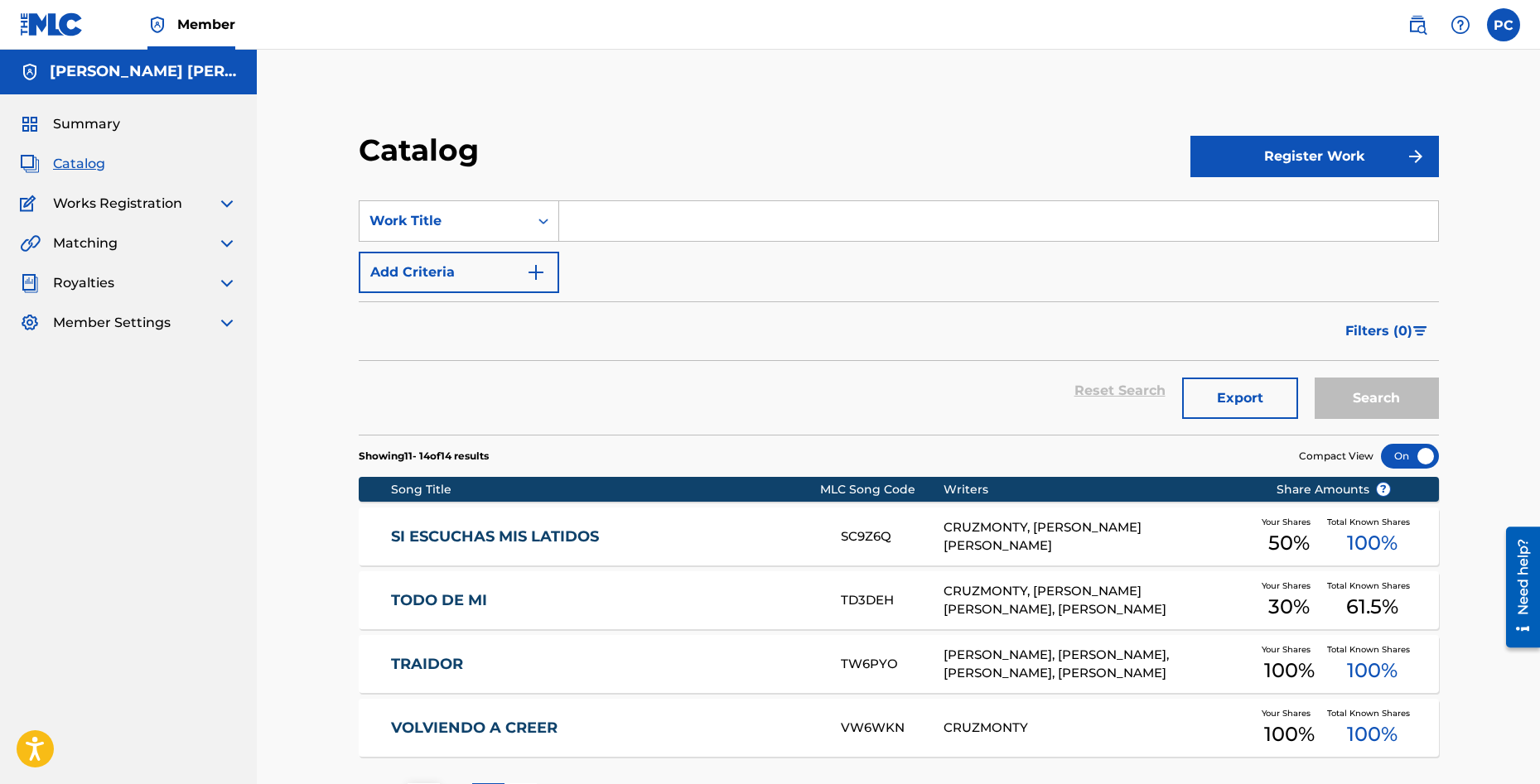
scroll to position [0, 0]
